Goal: Submit feedback/report problem

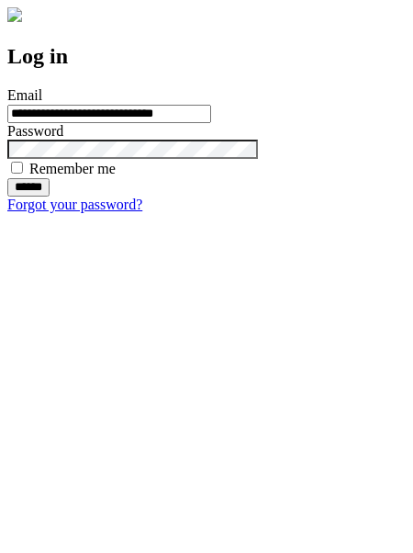
type input "**********"
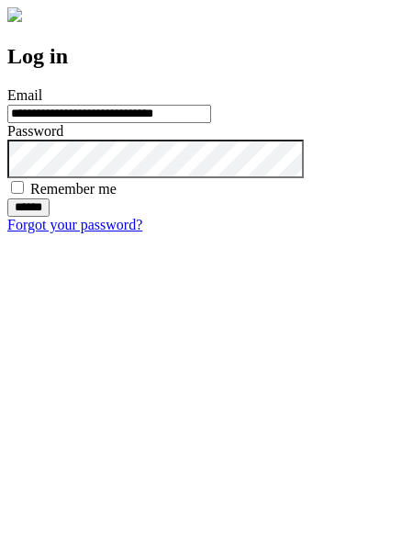
click at [50, 217] on input "******" at bounding box center [28, 207] width 42 height 18
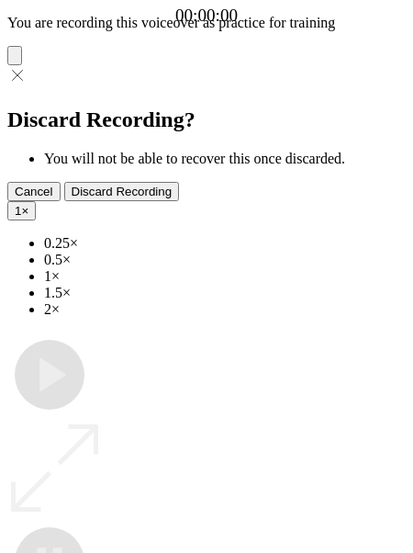
type input "**********"
